Goal: Transaction & Acquisition: Obtain resource

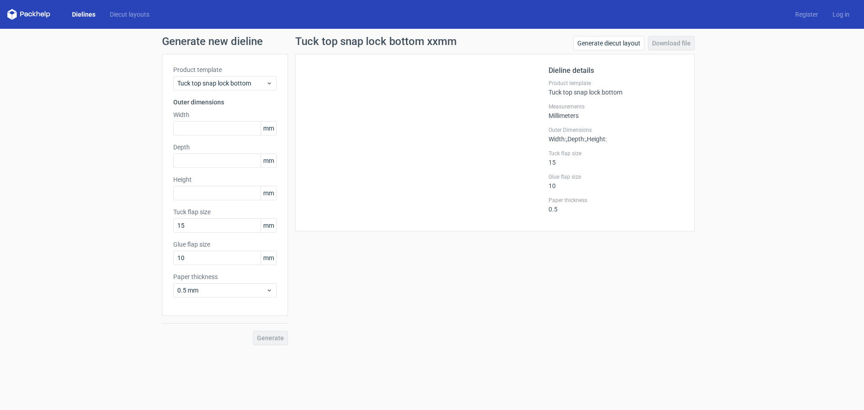
click at [78, 7] on div "Dielines Diecut layouts Register Log in" at bounding box center [432, 14] width 864 height 29
click at [76, 13] on link "Dielines" at bounding box center [84, 14] width 38 height 9
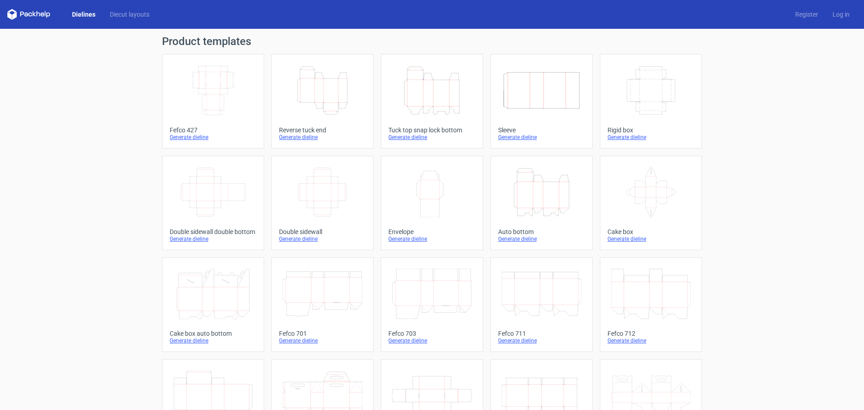
click at [305, 131] on div "Reverse tuck end" at bounding box center [322, 130] width 87 height 7
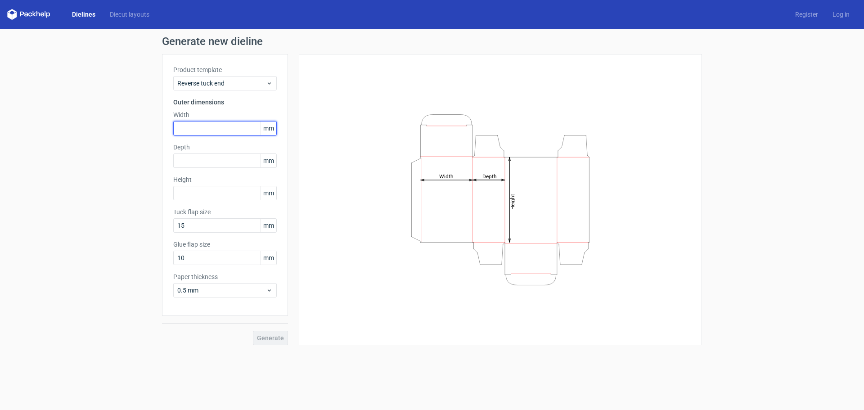
click at [197, 130] on input "text" at bounding box center [225, 128] width 104 height 14
type input "100"
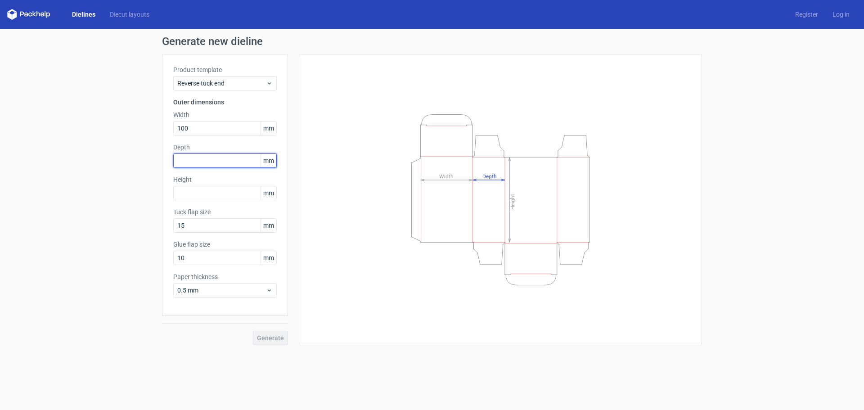
click at [203, 159] on input "text" at bounding box center [225, 161] width 104 height 14
type input "50"
click at [201, 198] on input "text" at bounding box center [225, 193] width 104 height 14
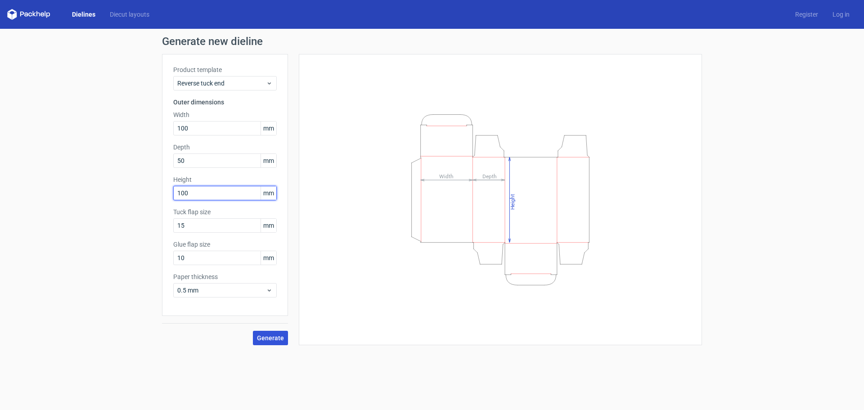
type input "100"
click at [271, 340] on span "Generate" at bounding box center [270, 338] width 27 height 6
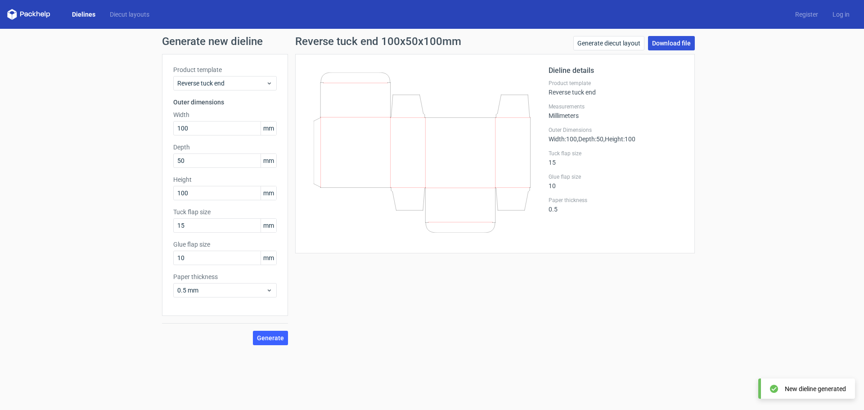
click at [669, 48] on link "Download file" at bounding box center [671, 43] width 47 height 14
